Goal: Check status

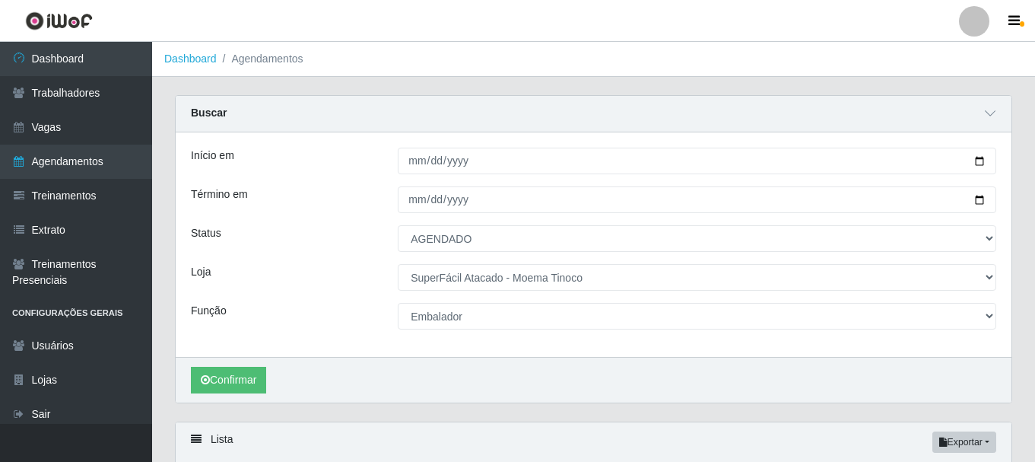
select select "AGENDADO"
select select "540"
select select "1"
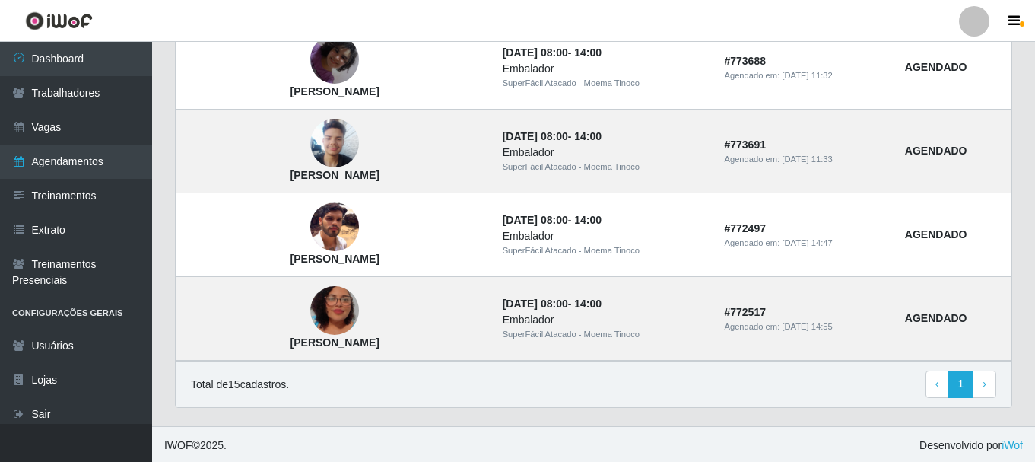
scroll to position [1396, 0]
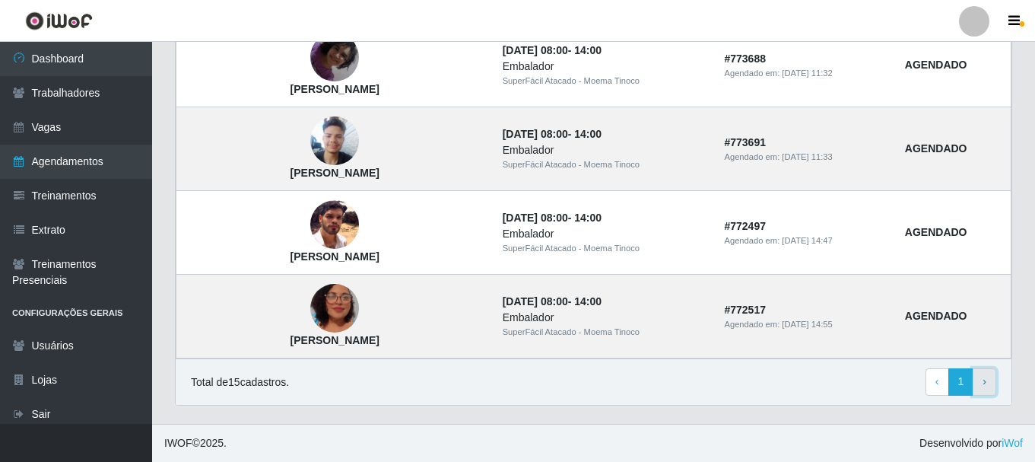
click at [986, 376] on link "› Next" at bounding box center [985, 381] width 24 height 27
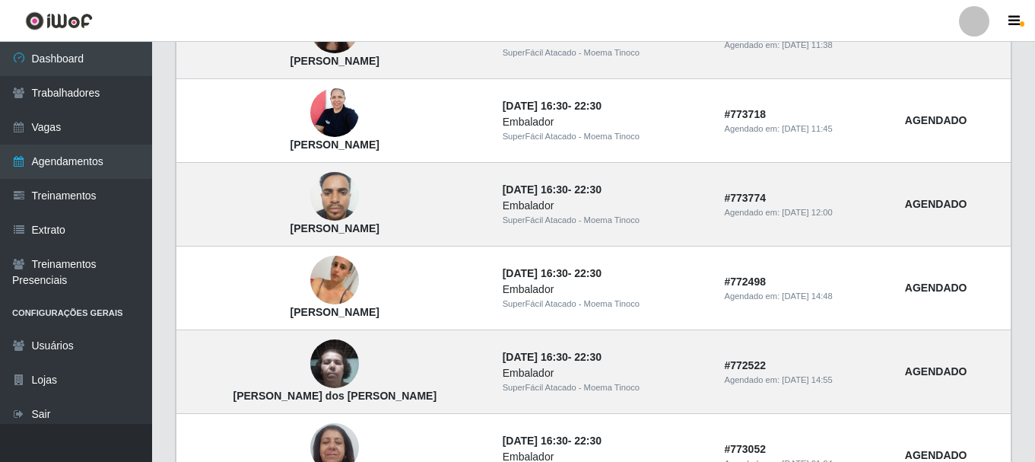
scroll to position [214, 0]
